Goal: Information Seeking & Learning: Learn about a topic

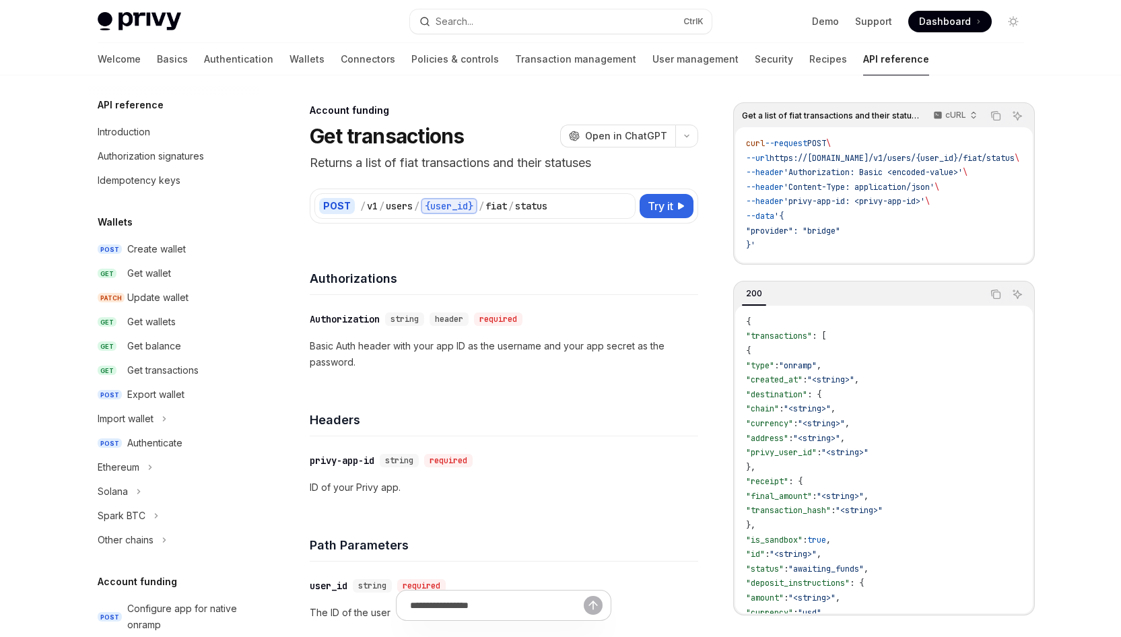
scroll to position [430, 0]
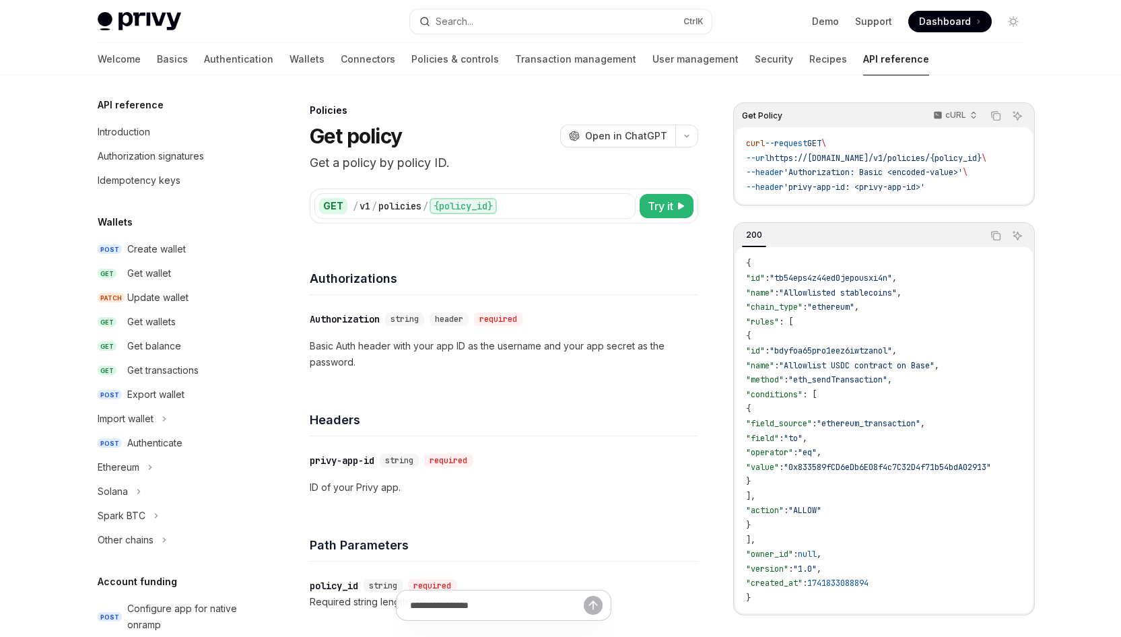
scroll to position [523, 0]
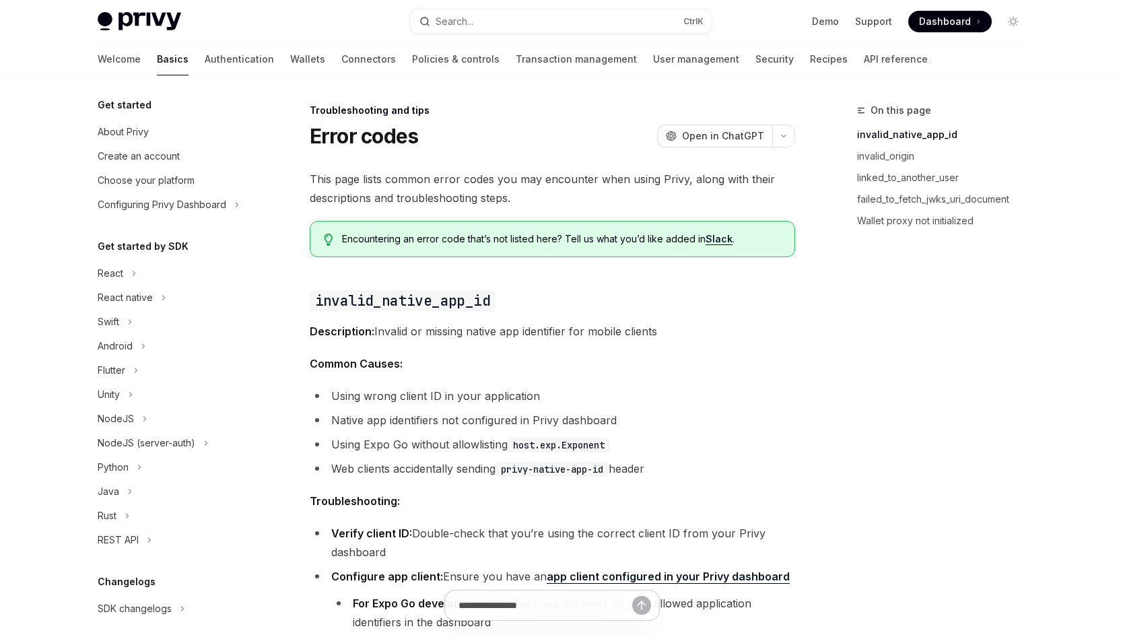
scroll to position [128, 0]
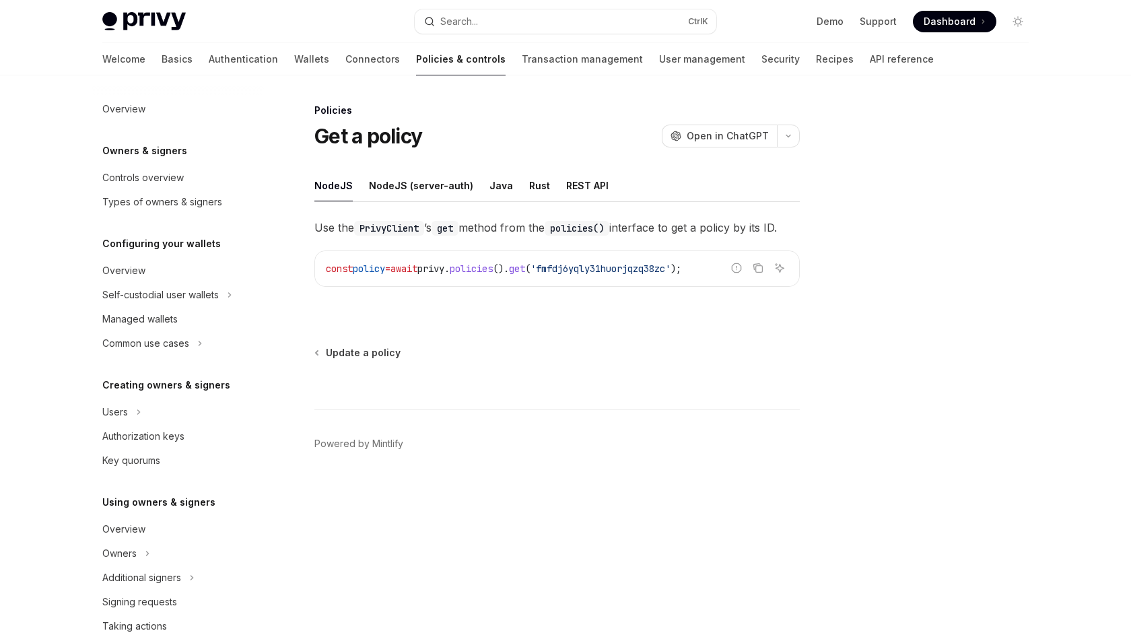
scroll to position [311, 0]
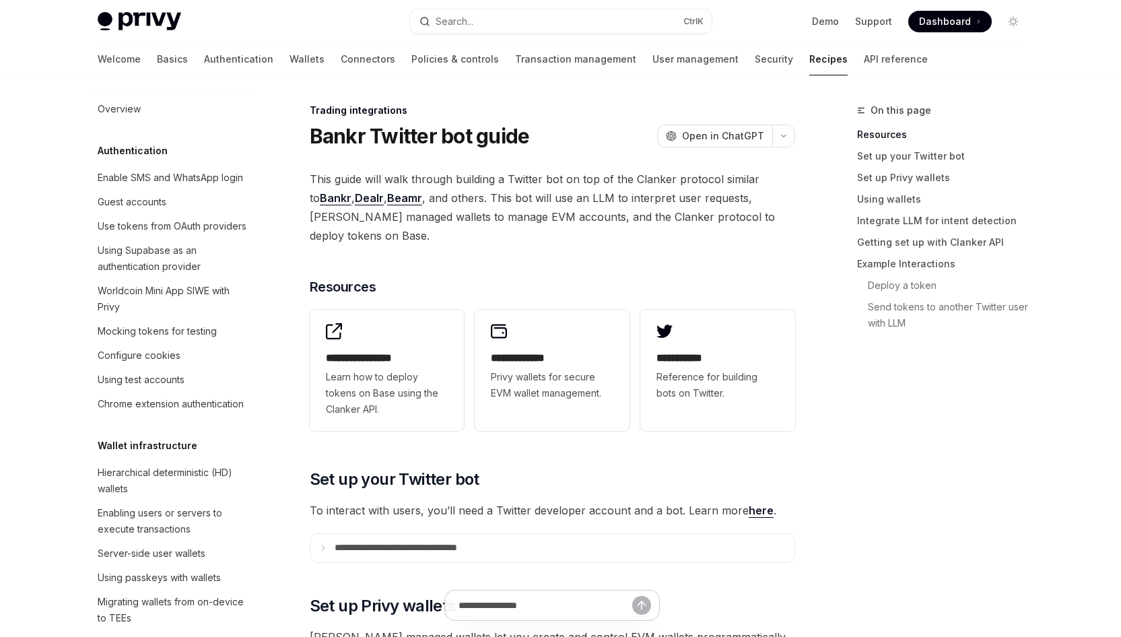
scroll to position [1357, 0]
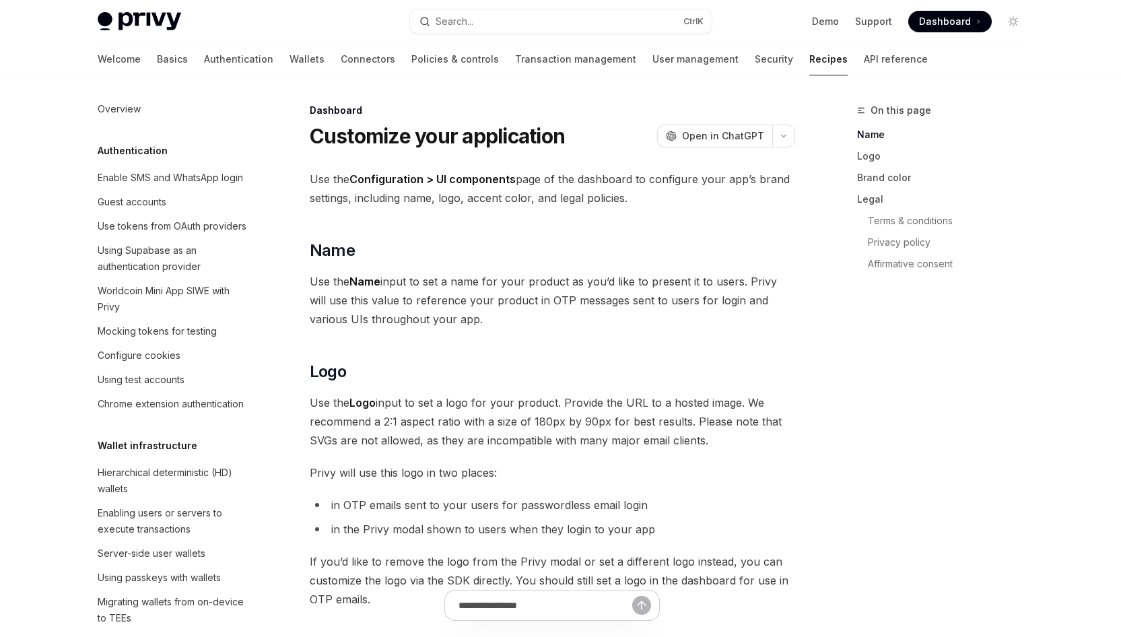
scroll to position [836, 0]
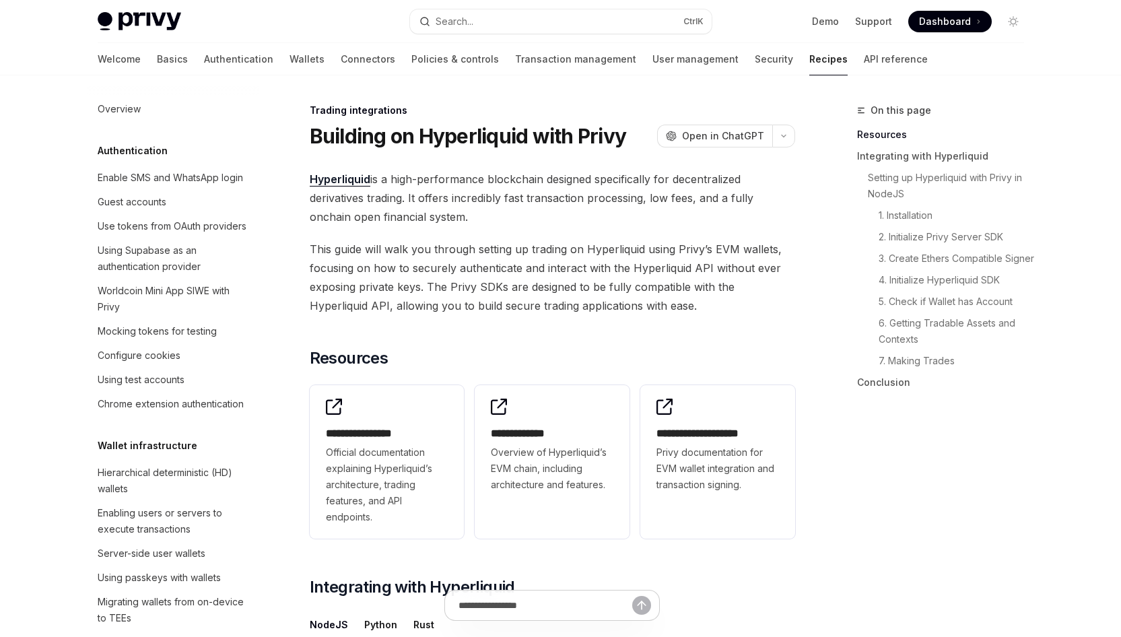
scroll to position [1325, 0]
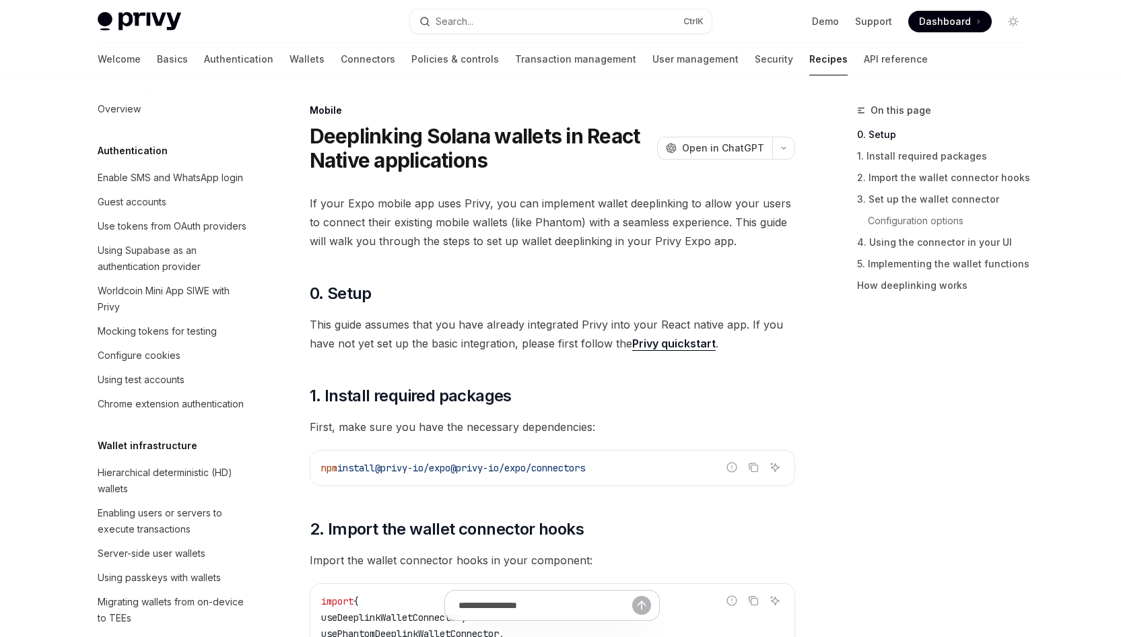
scroll to position [1507, 0]
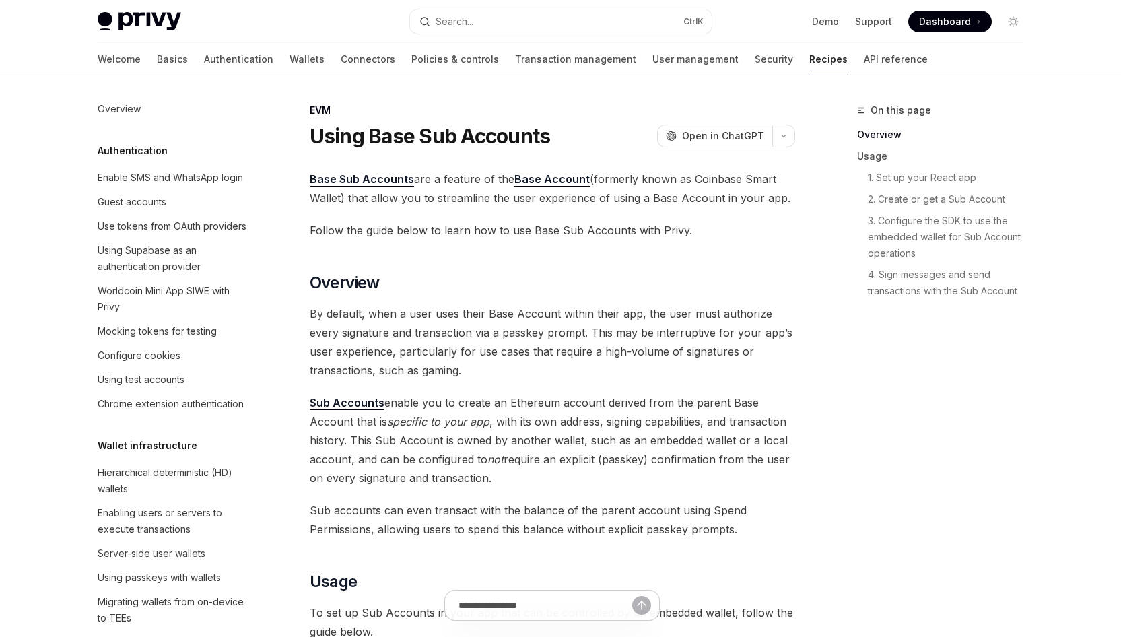
scroll to position [1854, 0]
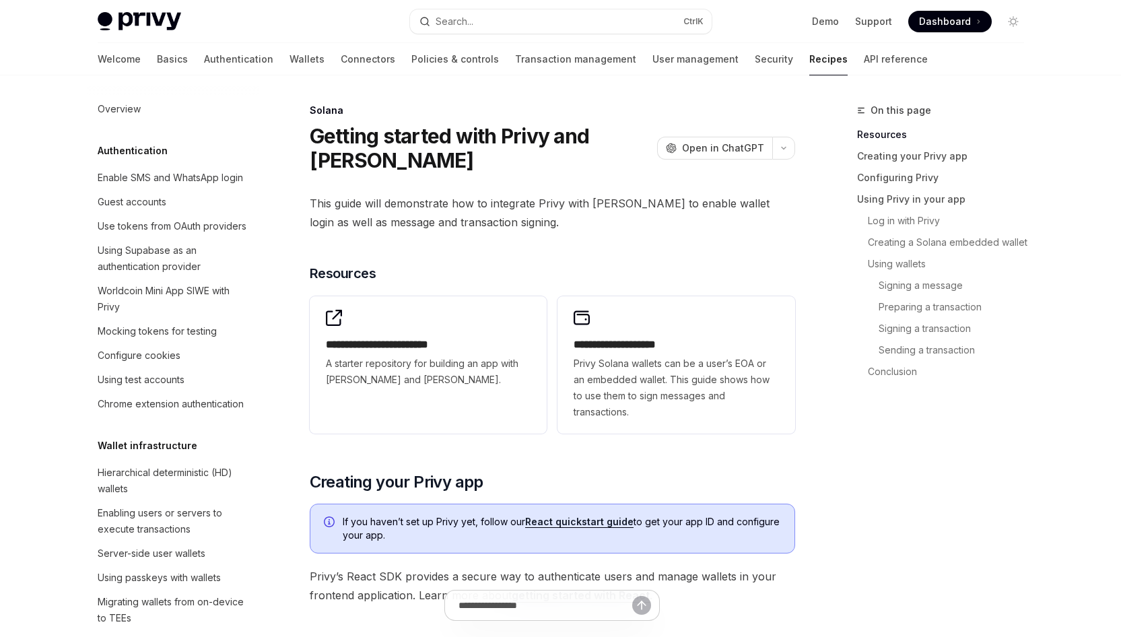
scroll to position [2044, 0]
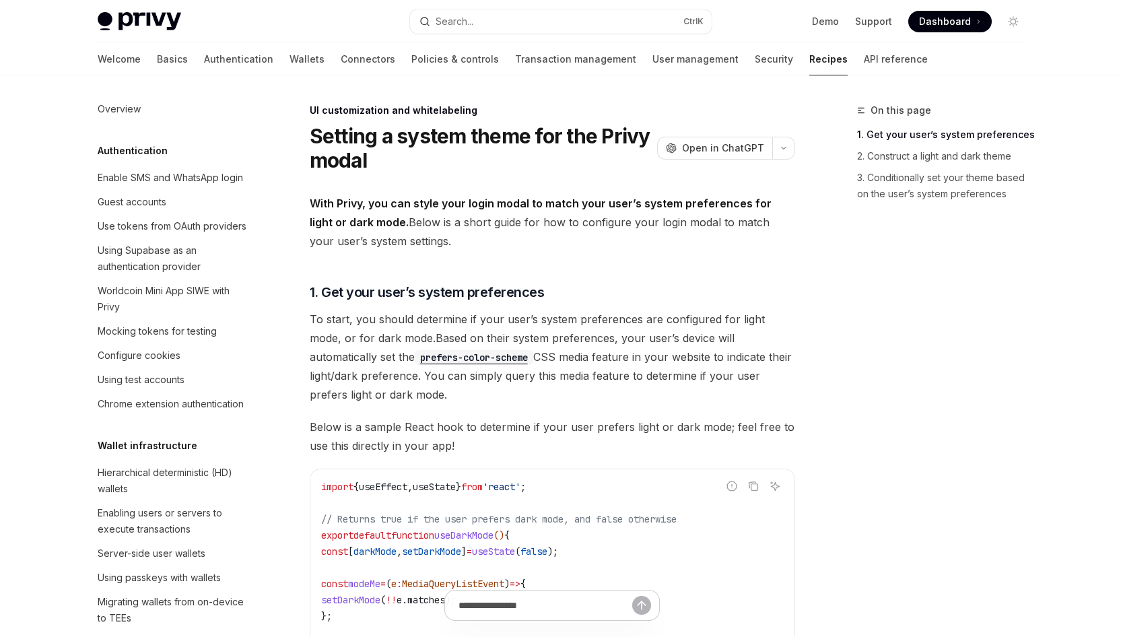
scroll to position [630, 0]
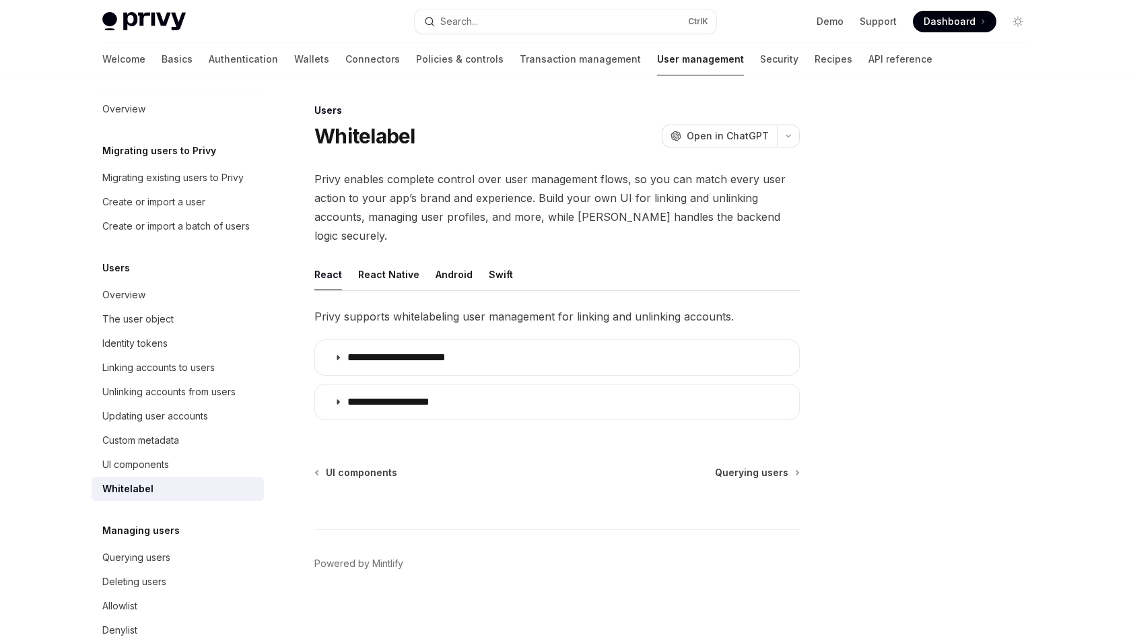
type textarea "*"
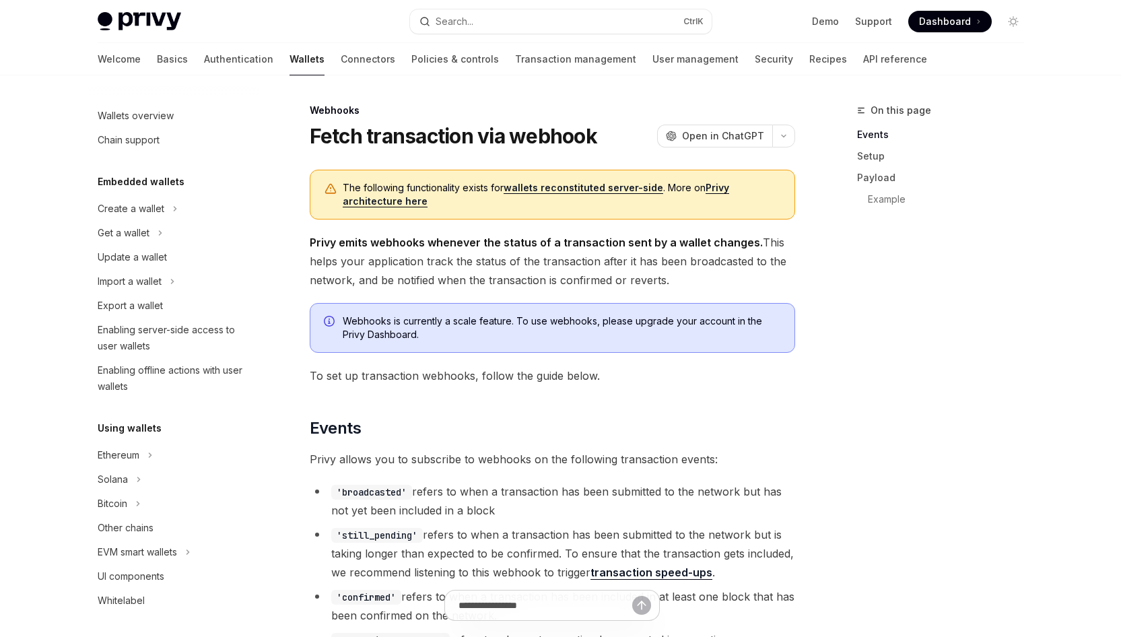
scroll to position [503, 0]
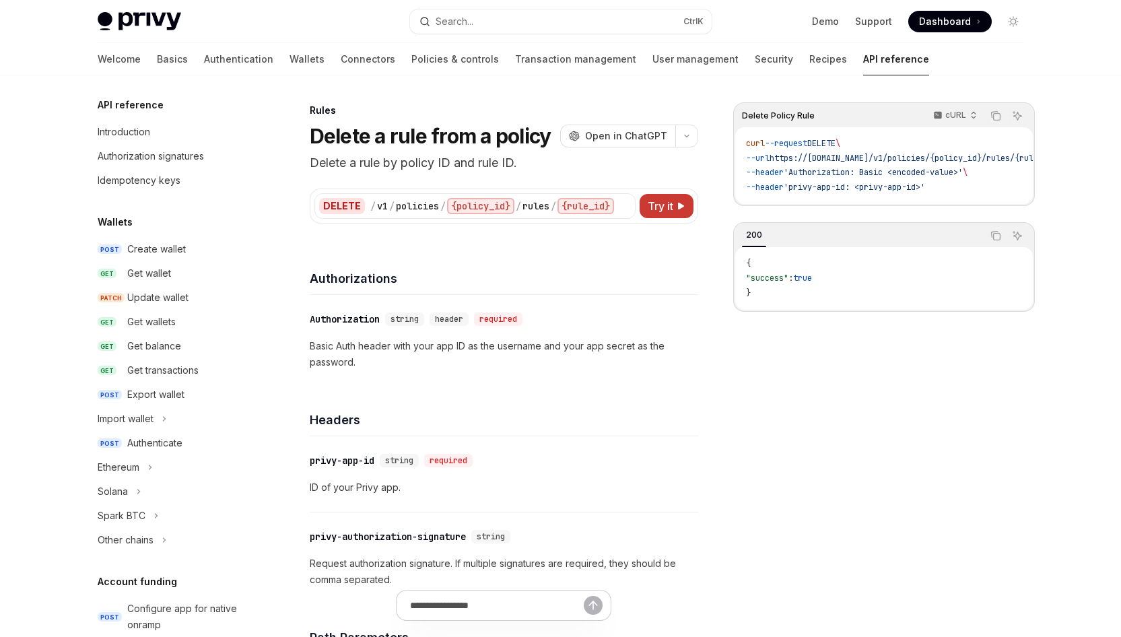
scroll to position [717, 0]
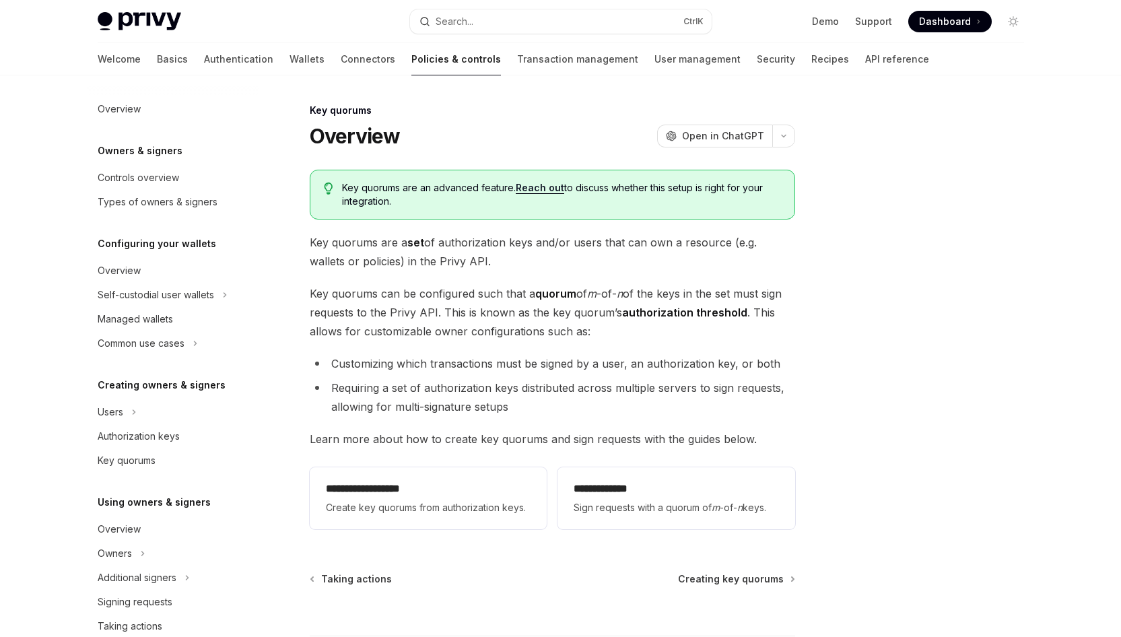
scroll to position [311, 0]
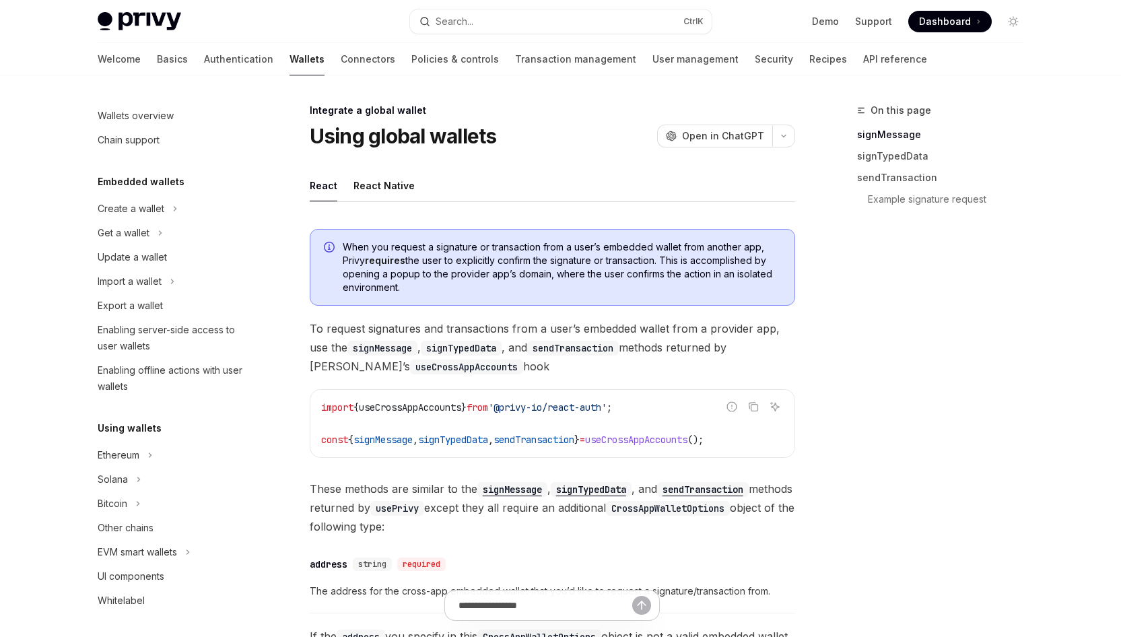
scroll to position [690, 0]
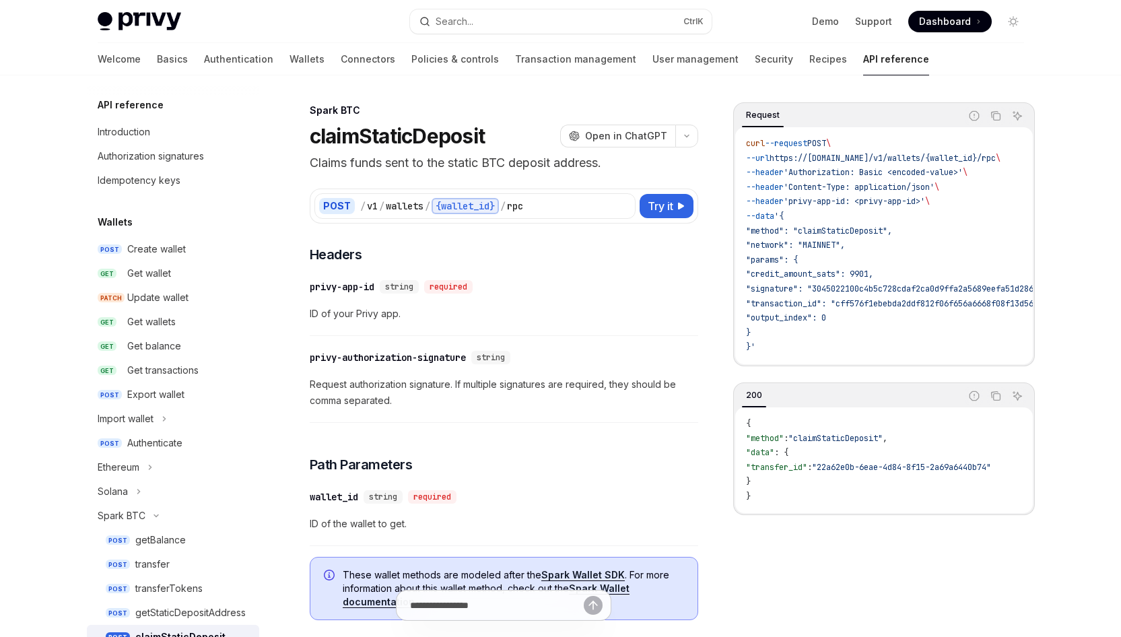
scroll to position [281, 0]
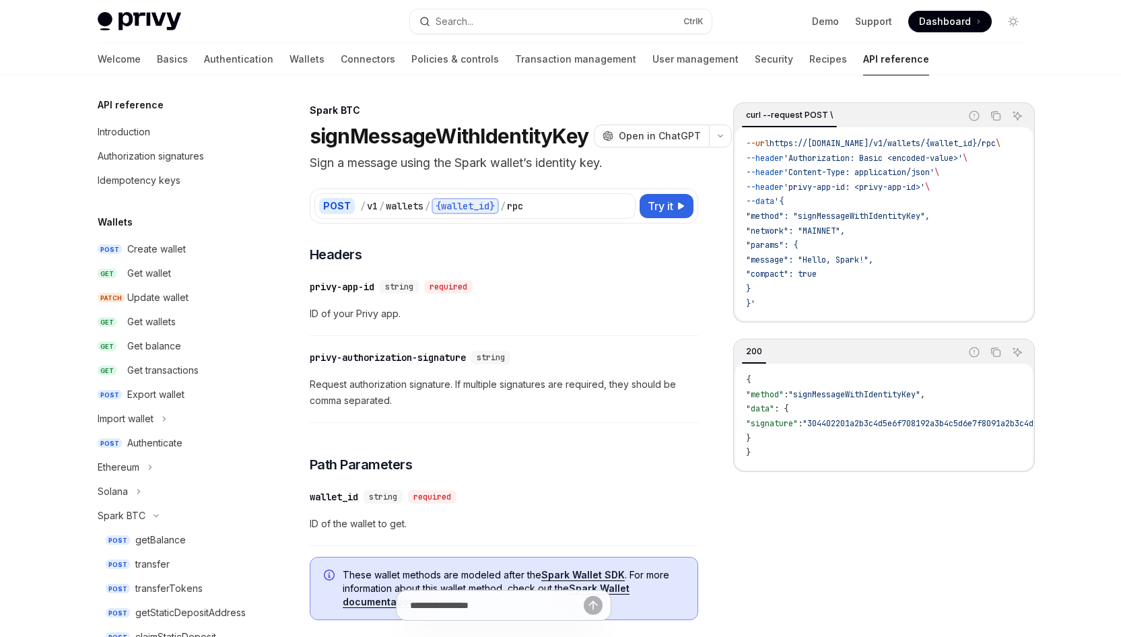
scroll to position [378, 0]
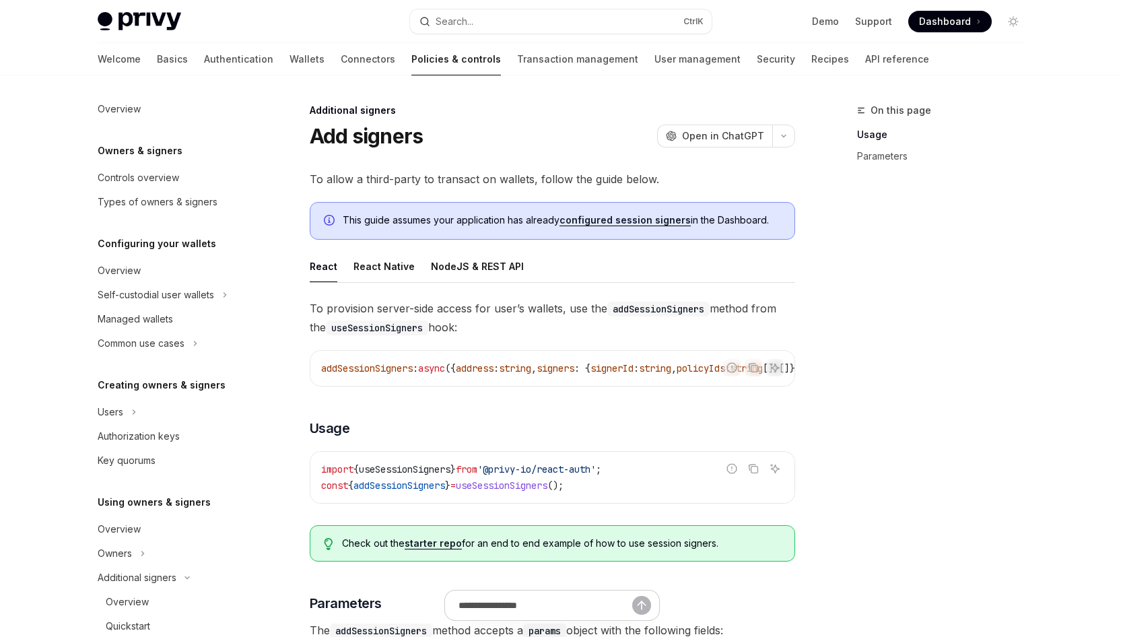
scroll to position [319, 0]
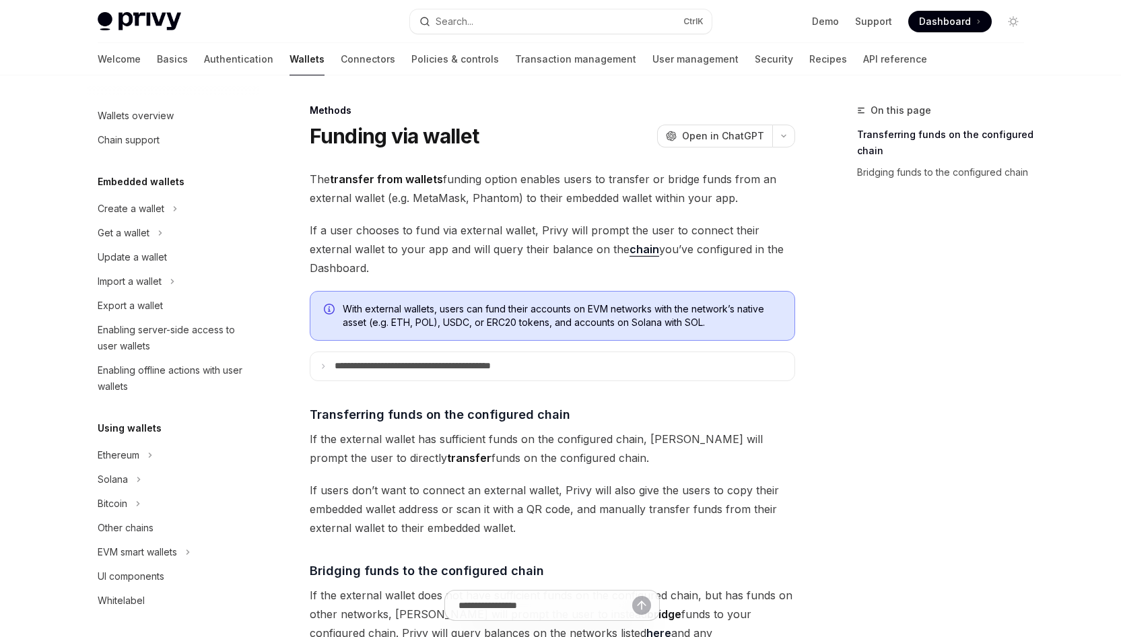
scroll to position [402, 0]
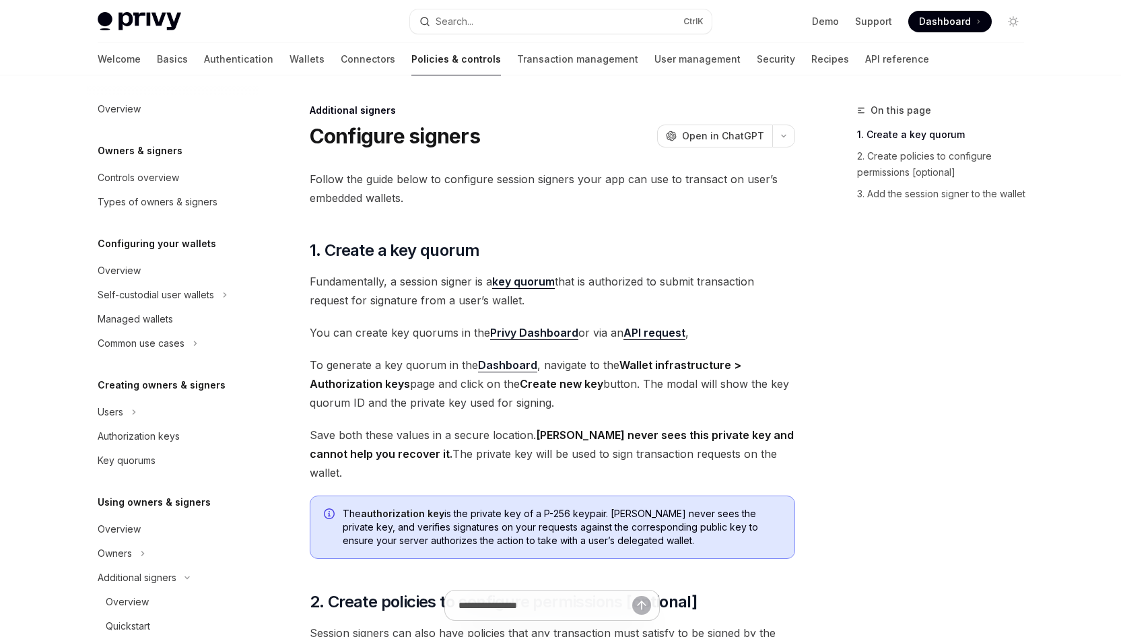
scroll to position [294, 0]
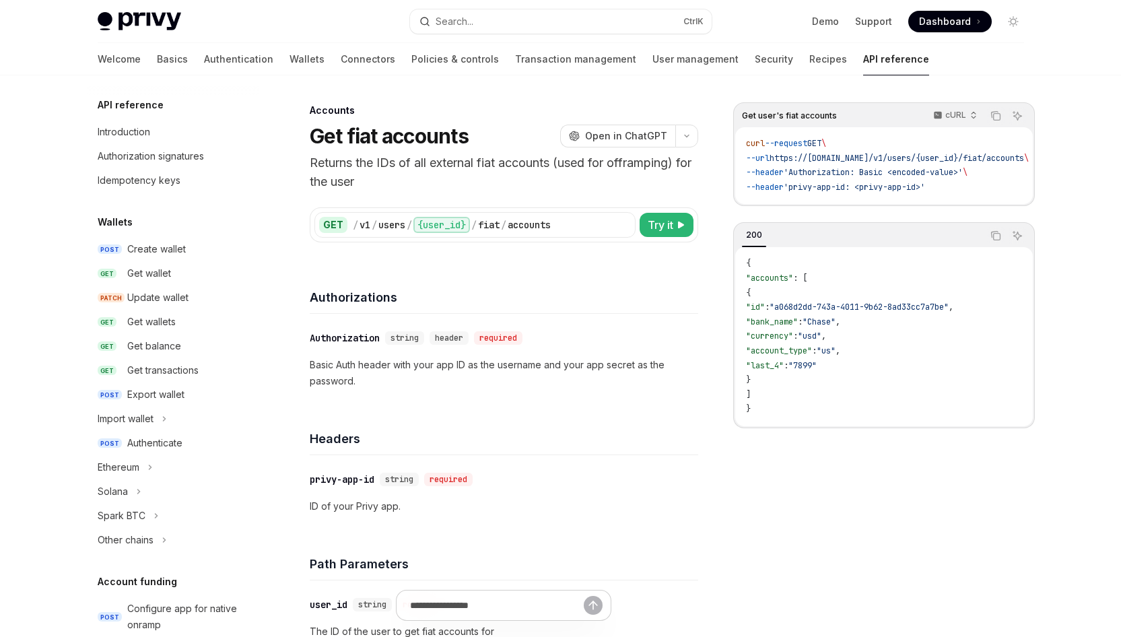
scroll to position [382, 0]
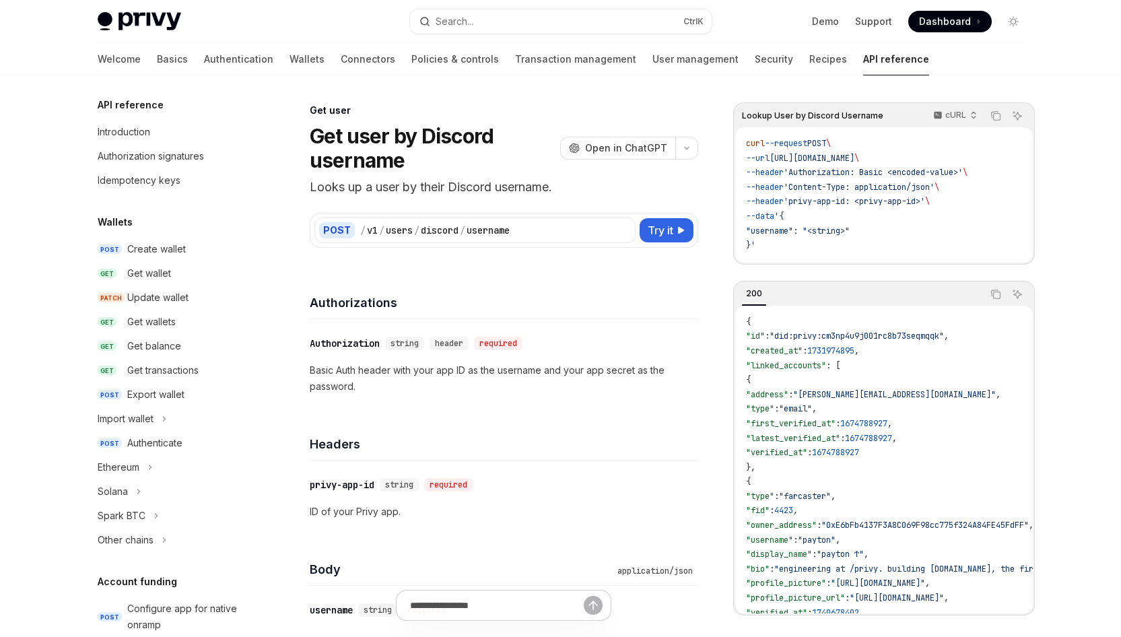
scroll to position [1158, 0]
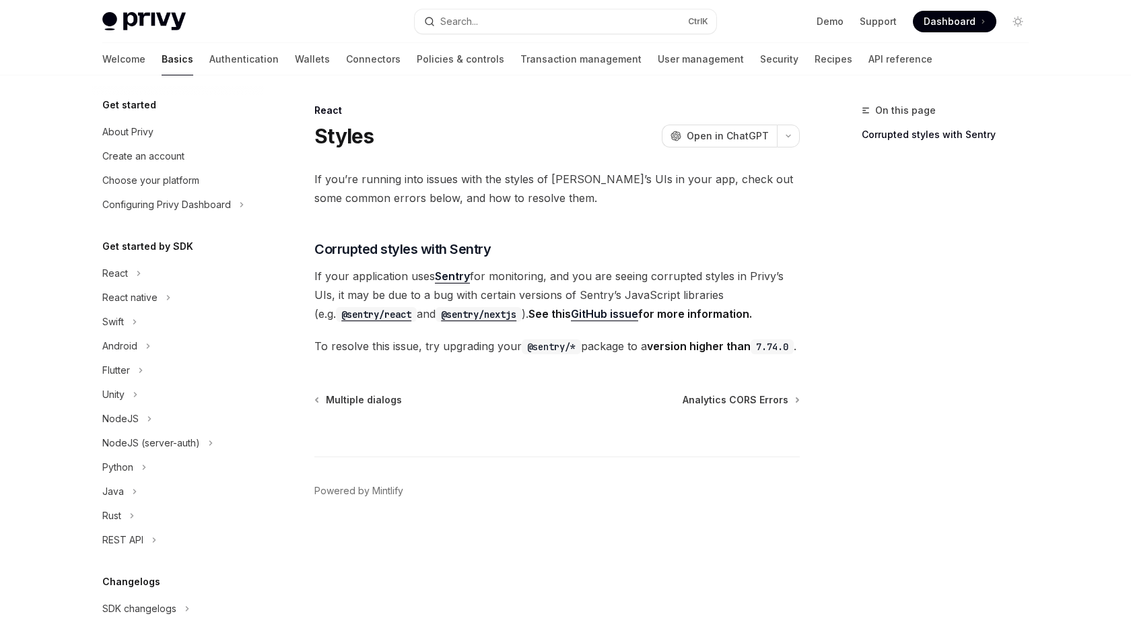
scroll to position [249, 0]
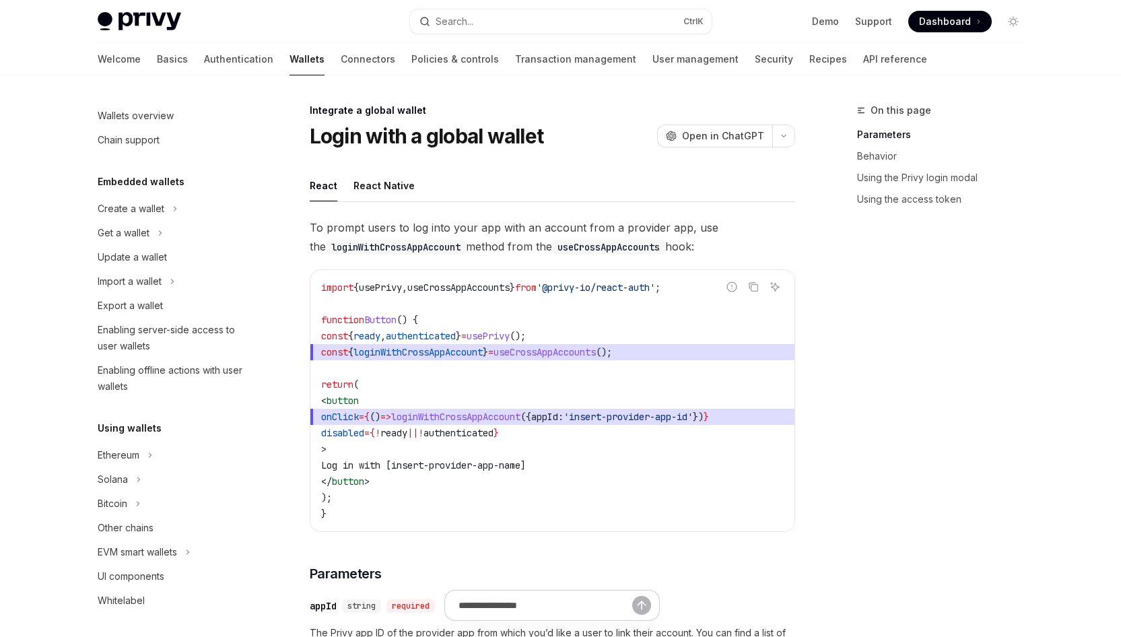
scroll to position [690, 0]
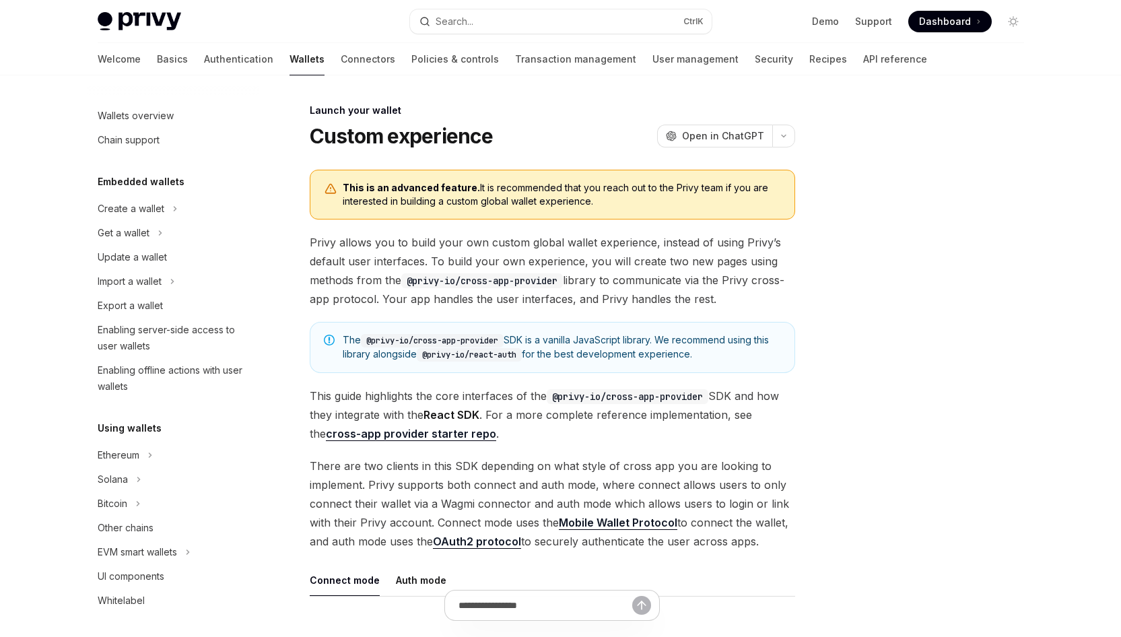
scroll to position [568, 0]
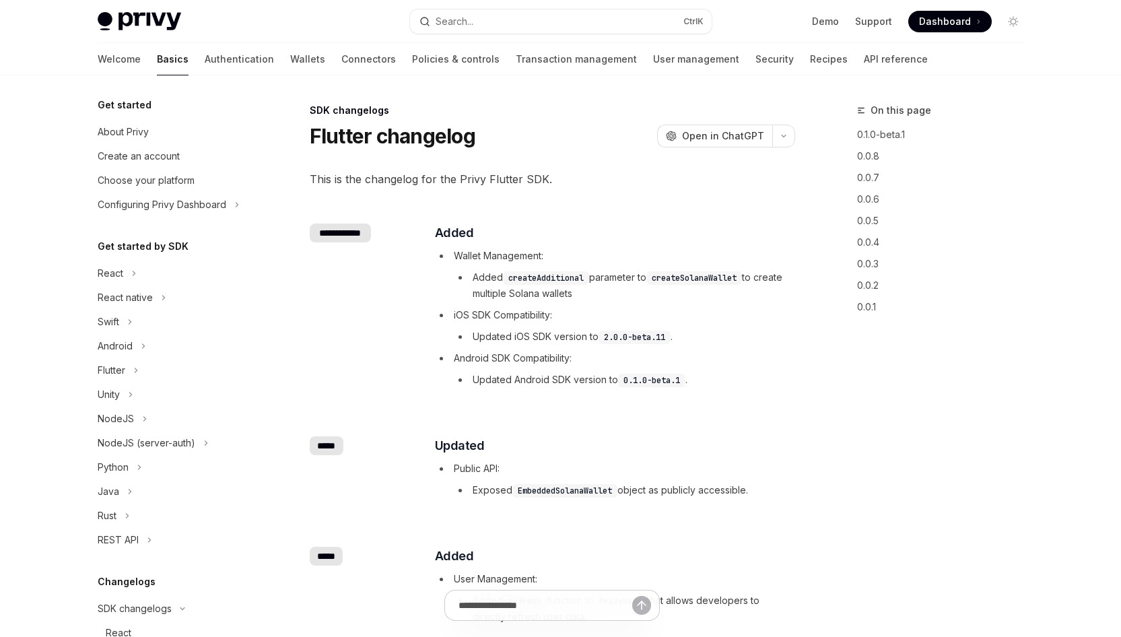
scroll to position [467, 0]
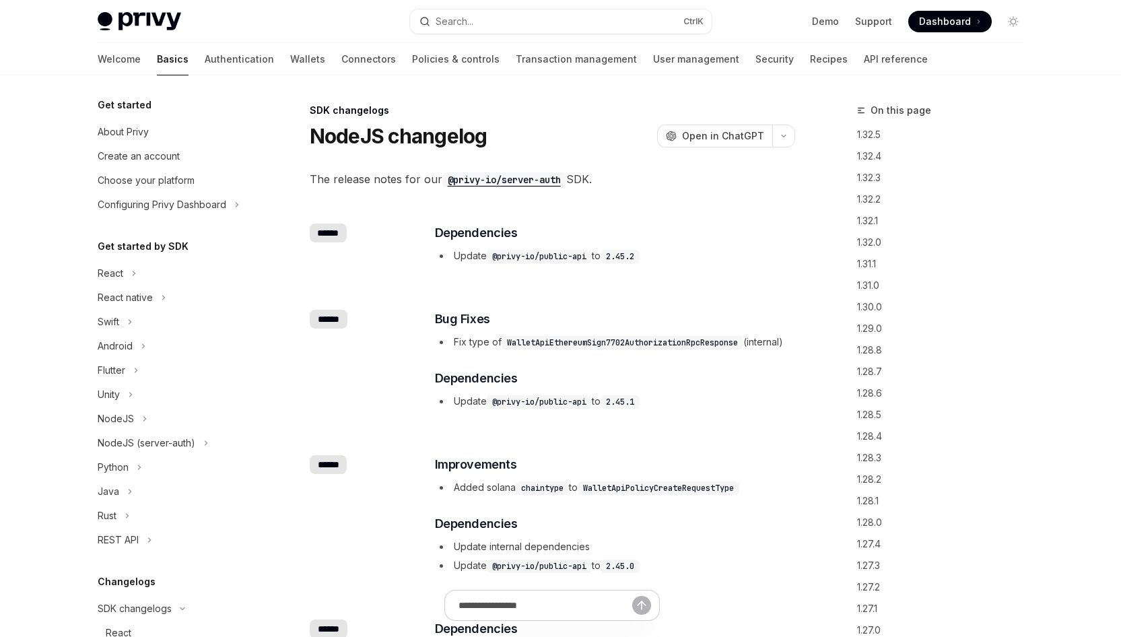
scroll to position [350, 0]
